Goal: Task Accomplishment & Management: Complete application form

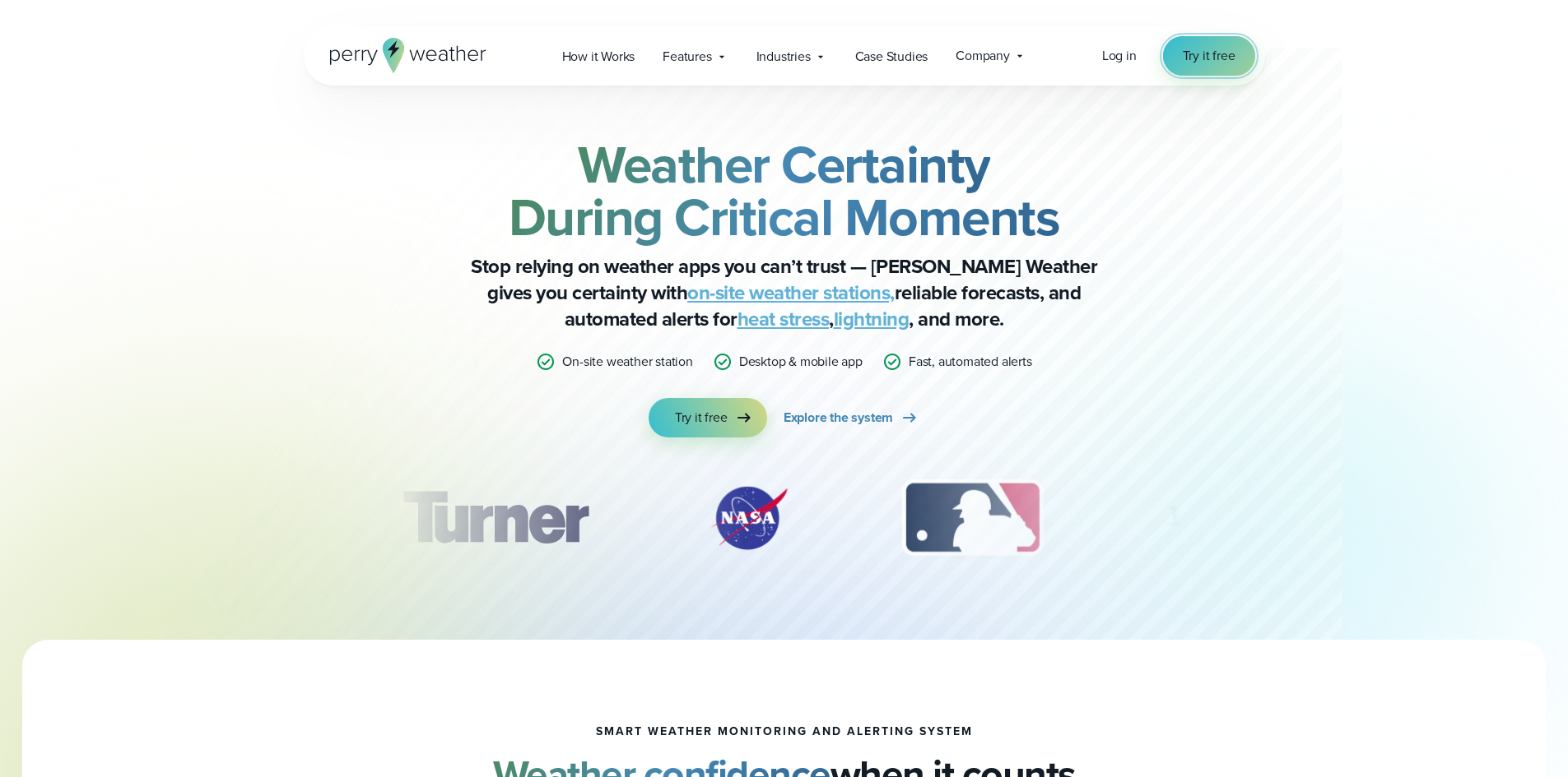
click at [1193, 60] on span "Try it free" at bounding box center [1208, 56] width 52 height 20
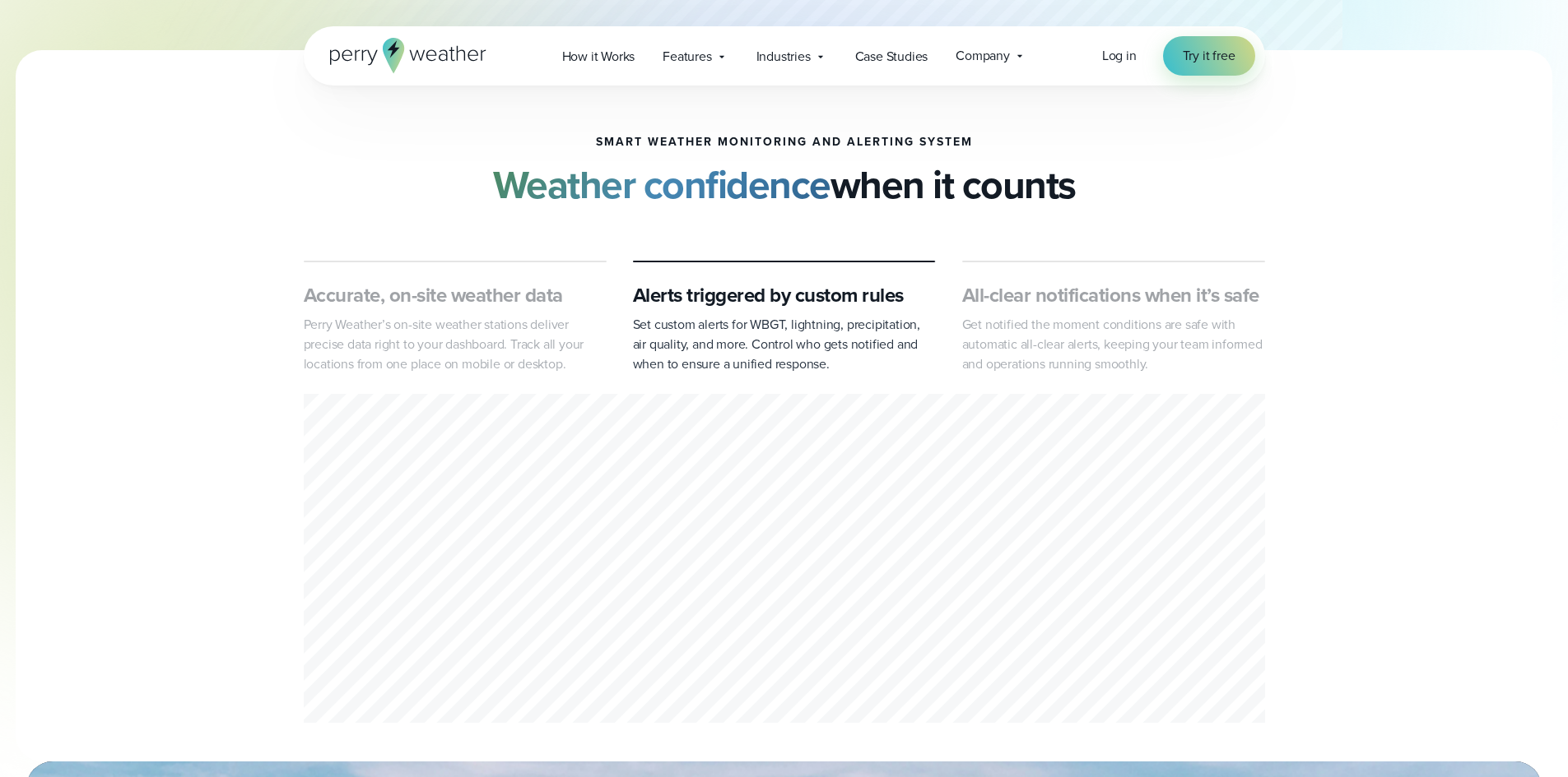
scroll to position [1069, 0]
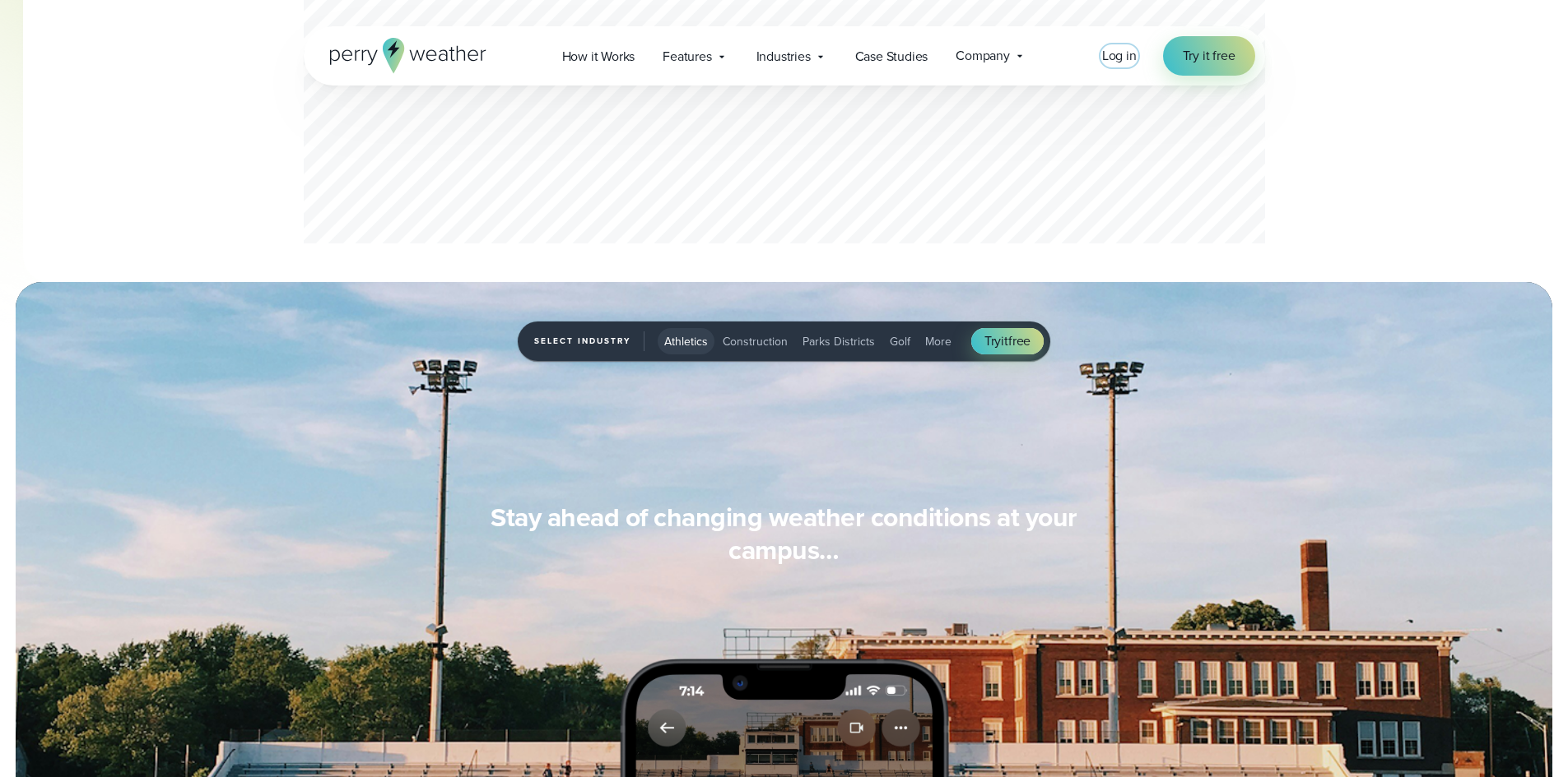
click at [1112, 57] on span "Log in" at bounding box center [1119, 55] width 34 height 19
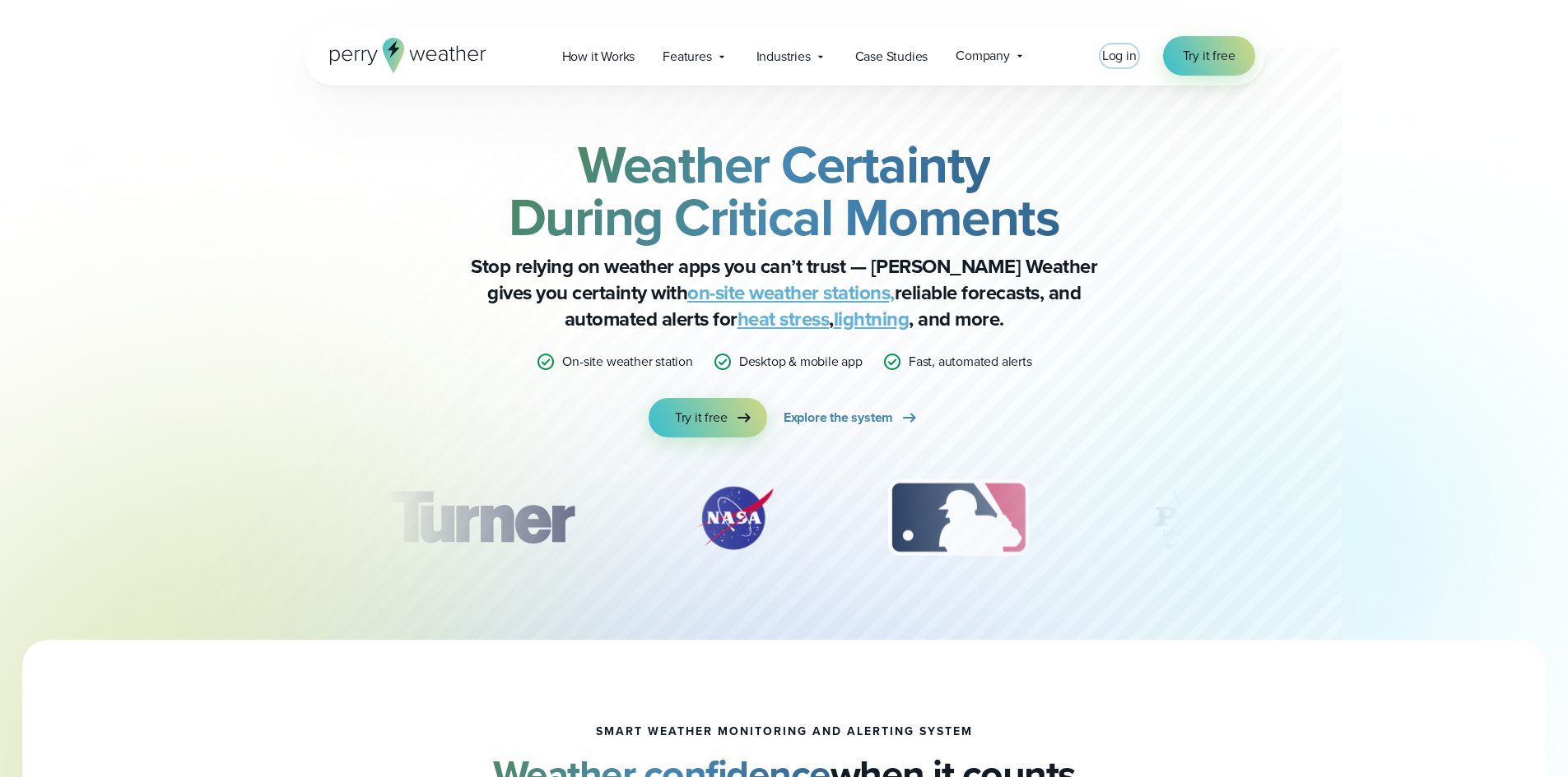
click at [1131, 57] on span "Log in" at bounding box center [1119, 55] width 34 height 19
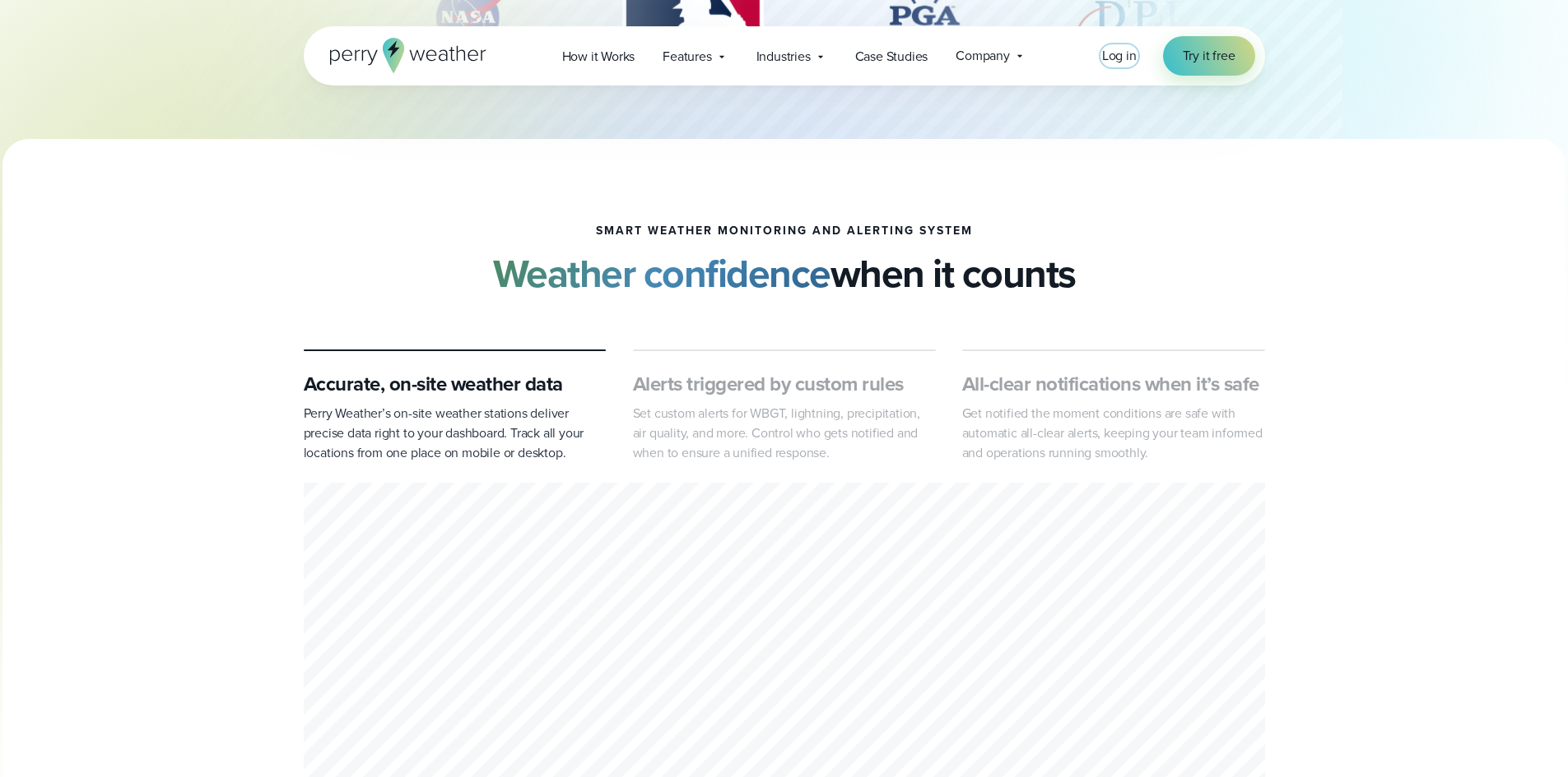
scroll to position [494, 0]
